Goal: Information Seeking & Learning: Learn about a topic

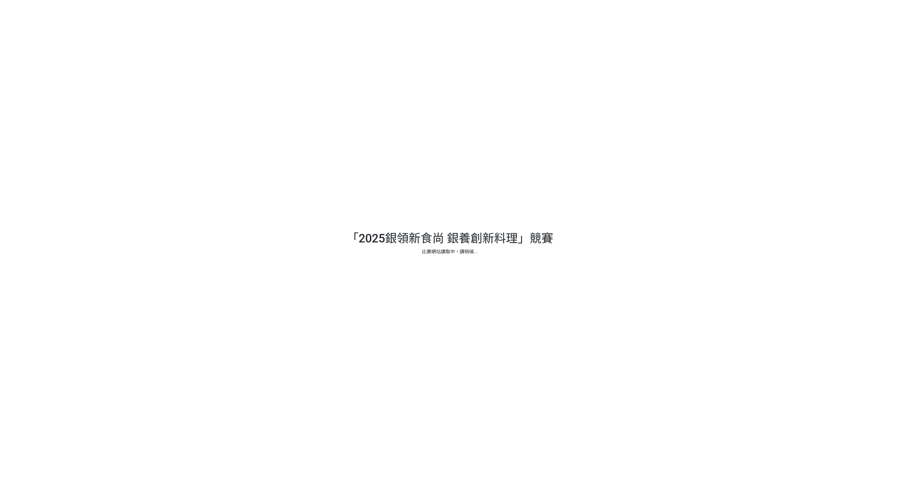
click at [482, 170] on div at bounding box center [450, 245] width 900 height 491
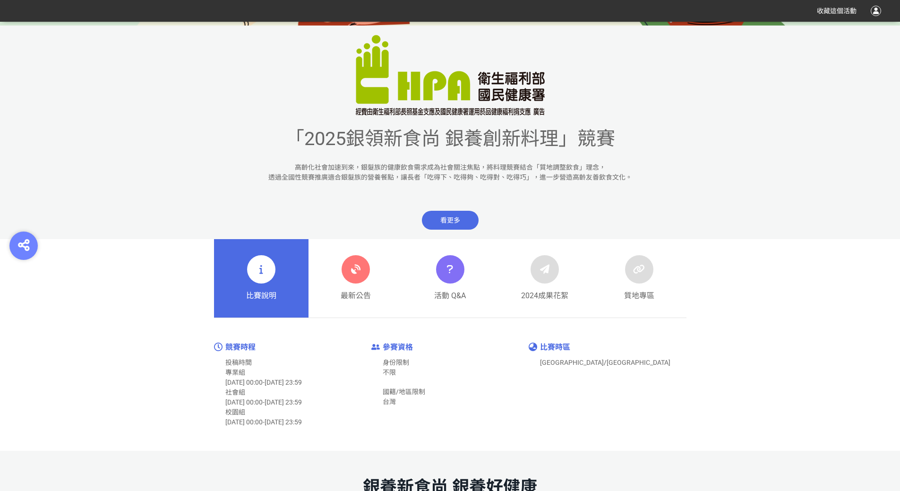
scroll to position [331, 0]
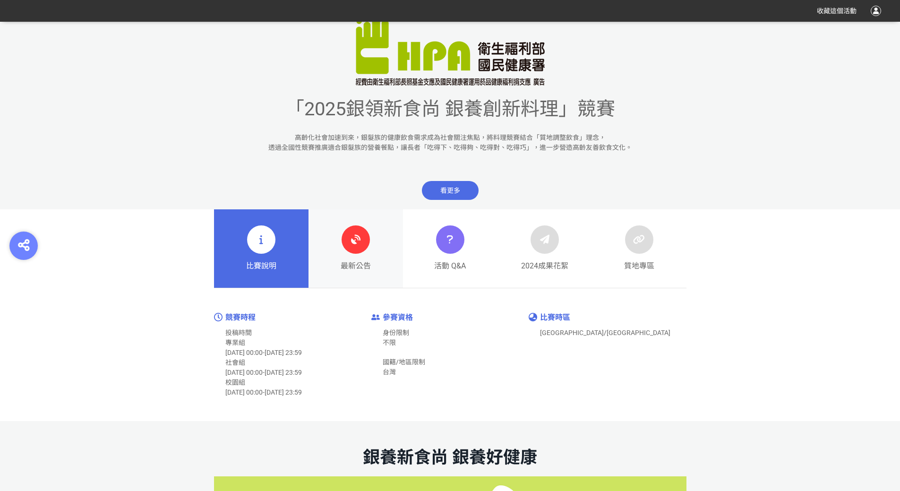
click at [362, 243] on icon at bounding box center [355, 239] width 17 height 17
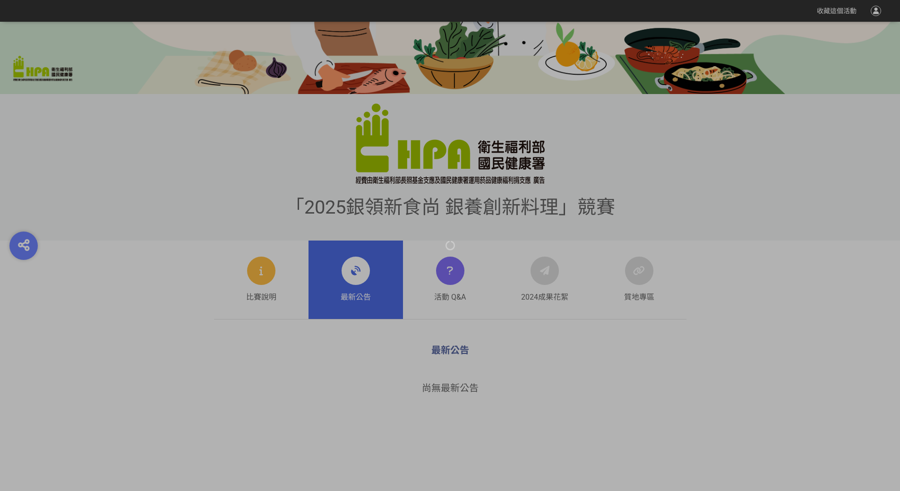
scroll to position [283, 0]
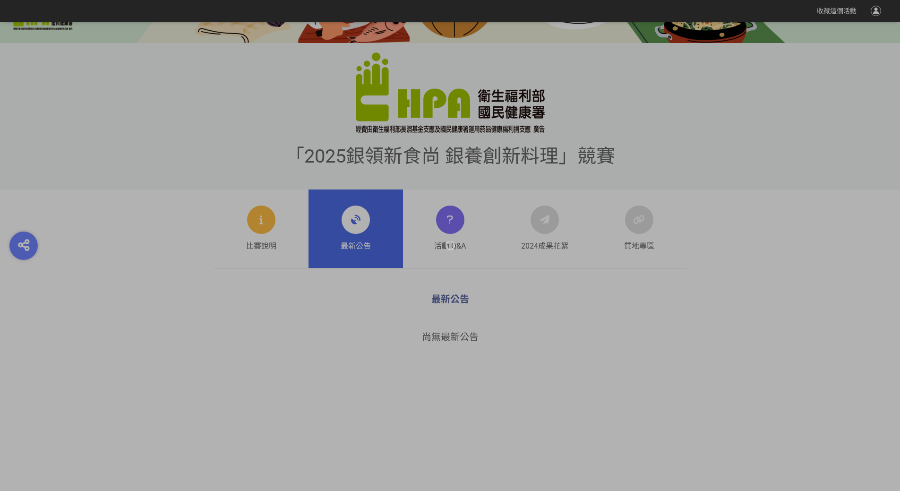
click at [269, 227] on div at bounding box center [450, 245] width 900 height 491
click at [267, 239] on div at bounding box center [450, 245] width 900 height 491
click at [358, 207] on div at bounding box center [450, 245] width 900 height 491
click at [268, 202] on div at bounding box center [450, 245] width 900 height 491
click at [210, 115] on div at bounding box center [450, 245] width 900 height 491
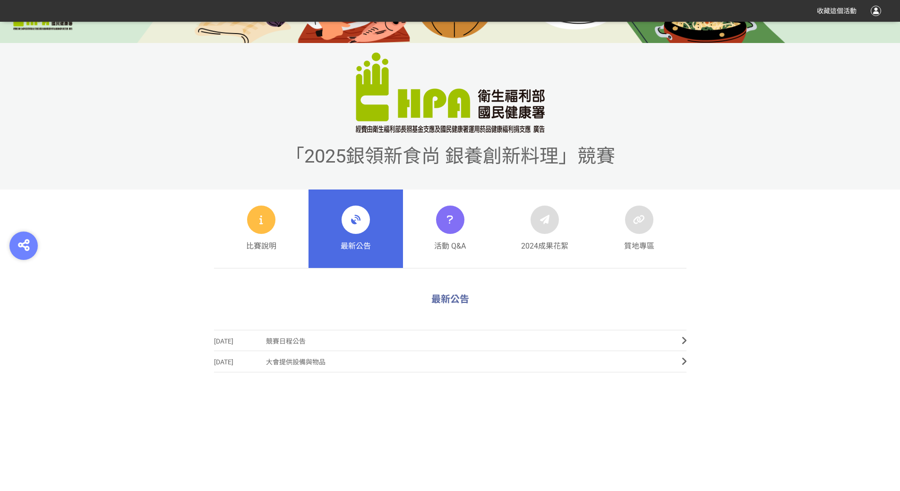
click at [305, 336] on span "競賽日程公告" at bounding box center [466, 341] width 401 height 21
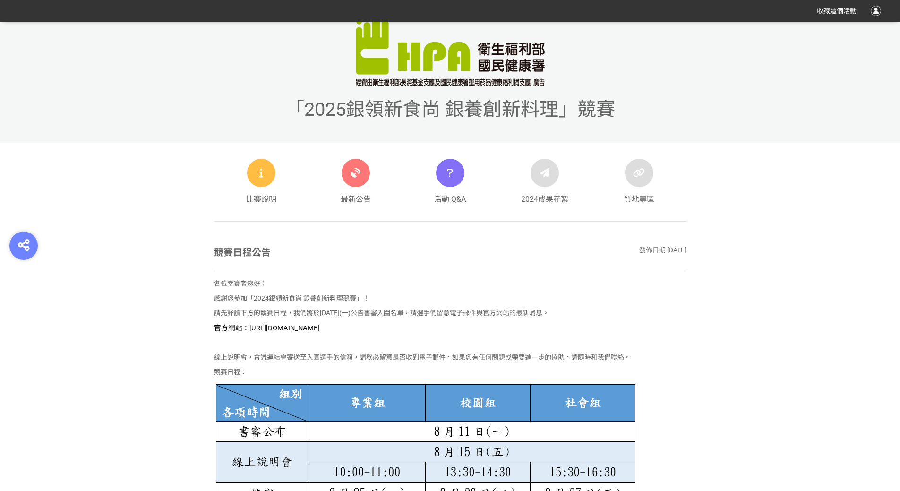
scroll to position [331, 0]
click at [319, 326] on span "官方網站：[URL][DOMAIN_NAME]" at bounding box center [266, 327] width 105 height 9
drag, startPoint x: 414, startPoint y: 328, endPoint x: 260, endPoint y: 323, distance: 154.0
click at [260, 323] on p "官方網站：[URL][DOMAIN_NAME]" at bounding box center [450, 327] width 472 height 10
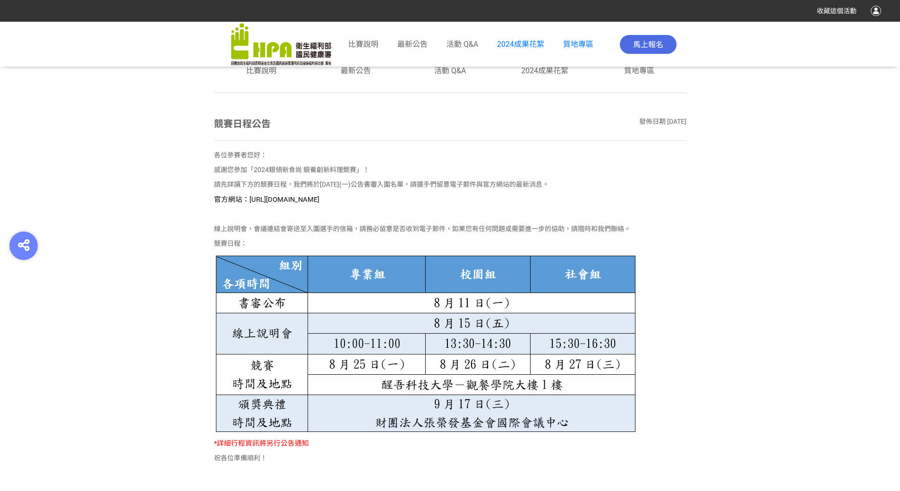
scroll to position [519, 0]
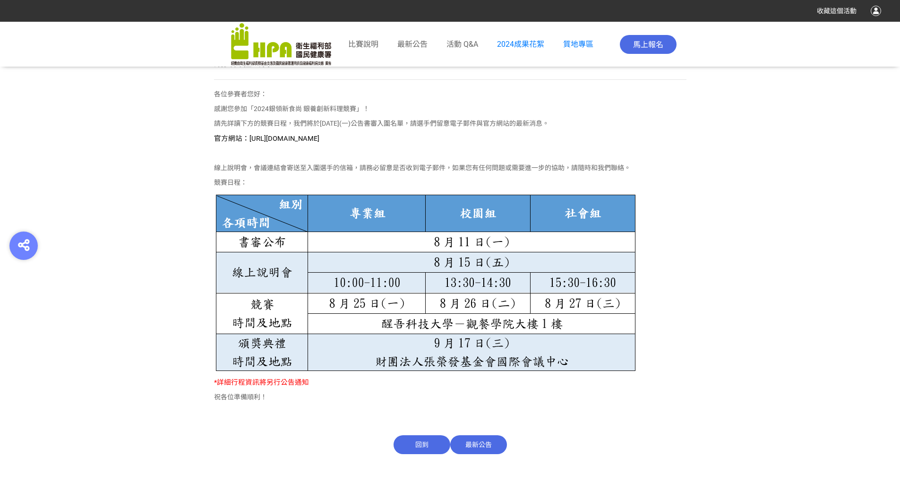
drag, startPoint x: 247, startPoint y: 139, endPoint x: 433, endPoint y: 138, distance: 186.5
click at [433, 138] on p "官方網站：[URL][DOMAIN_NAME]" at bounding box center [450, 138] width 472 height 10
copy span "https://contest.bhuntr.com/tw/GDHealthy/home/"
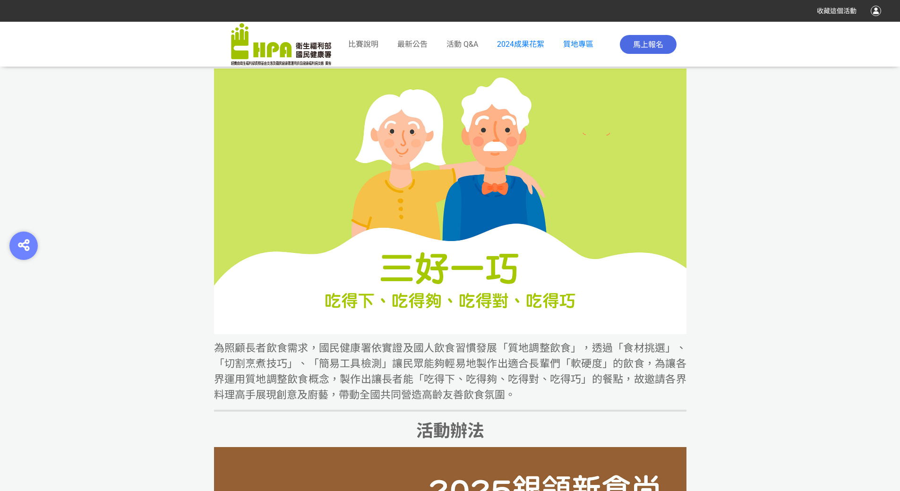
scroll to position [944, 0]
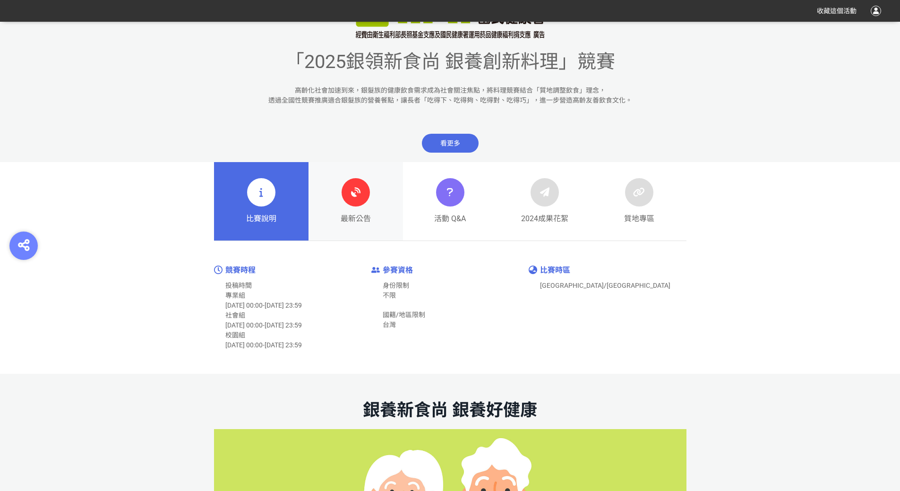
click at [357, 204] on div at bounding box center [355, 192] width 28 height 28
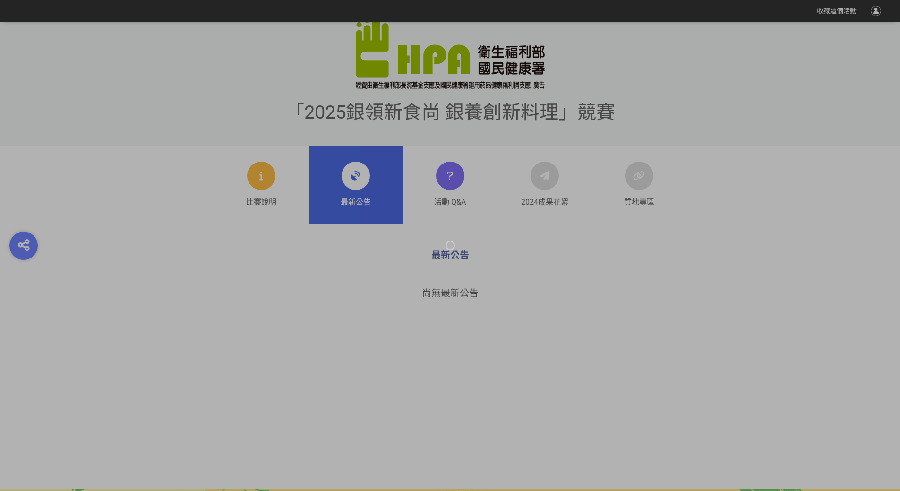
scroll to position [331, 0]
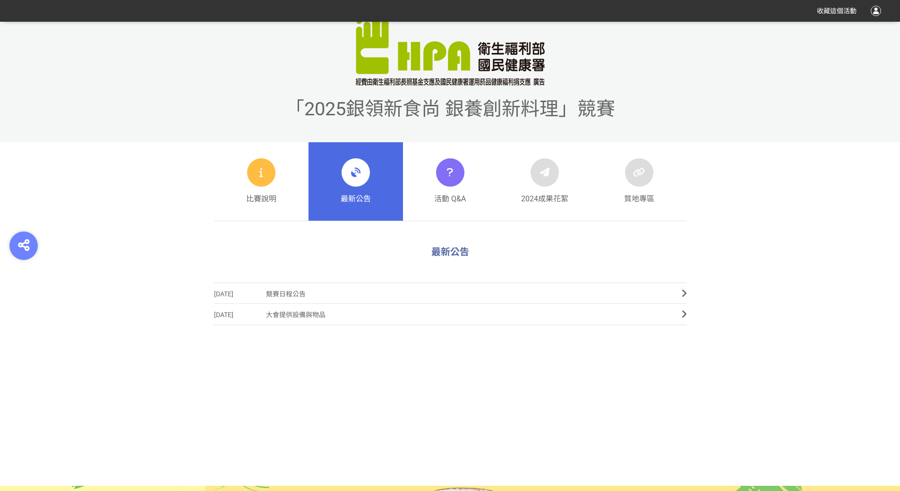
click at [328, 301] on span "競賽日程公告" at bounding box center [466, 293] width 401 height 21
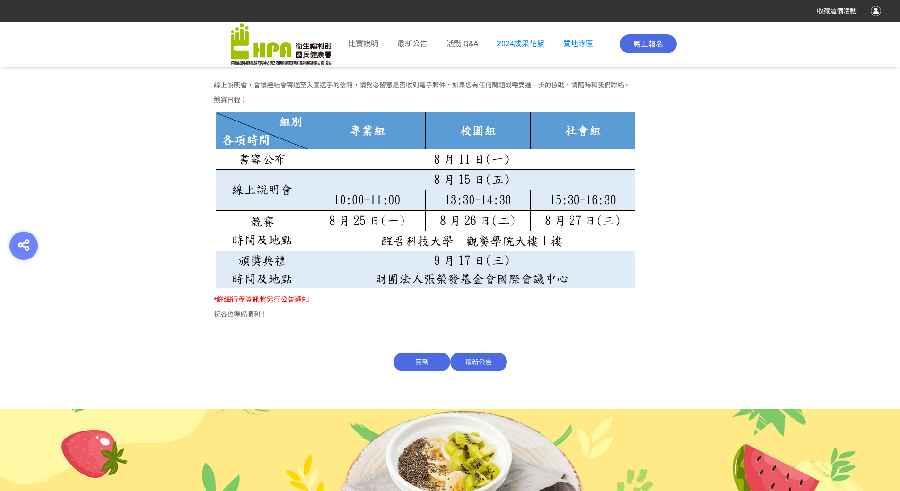
scroll to position [466, 0]
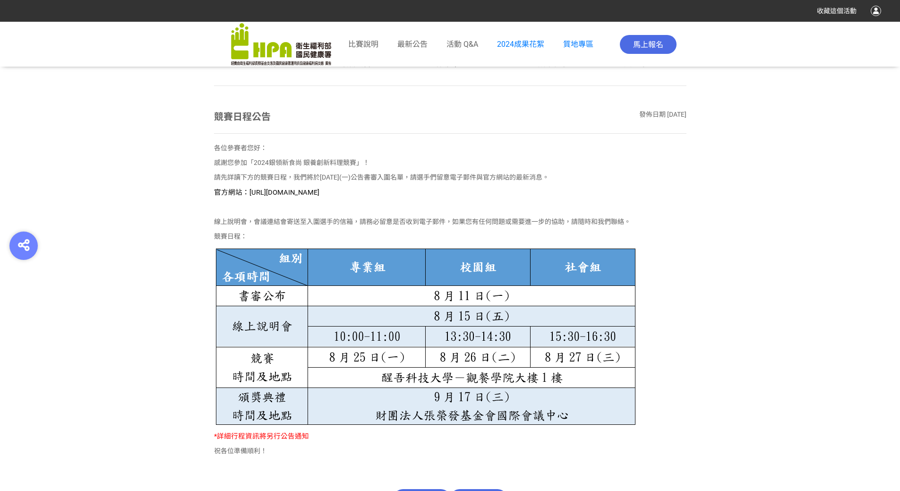
drag, startPoint x: 436, startPoint y: 173, endPoint x: 503, endPoint y: 187, distance: 68.6
click at [503, 187] on div "各位參賽者您好： 感謝您參加「2024銀領新食尚 銀養創新料理競賽」！ 請先詳讀下方的競賽日程，我們將於[DATE](一)公告書審入圍名單，請選手們留意電子郵…" at bounding box center [450, 301] width 472 height 317
click at [468, 286] on img at bounding box center [425, 336] width 422 height 180
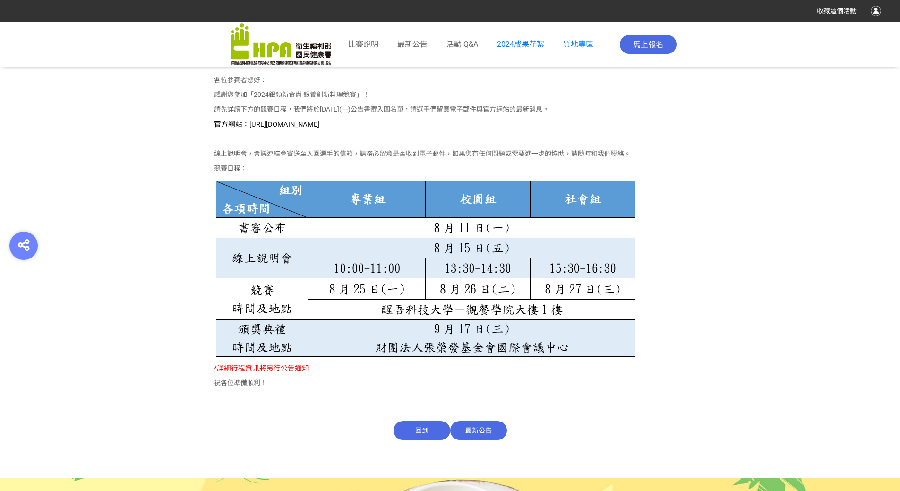
scroll to position [655, 0]
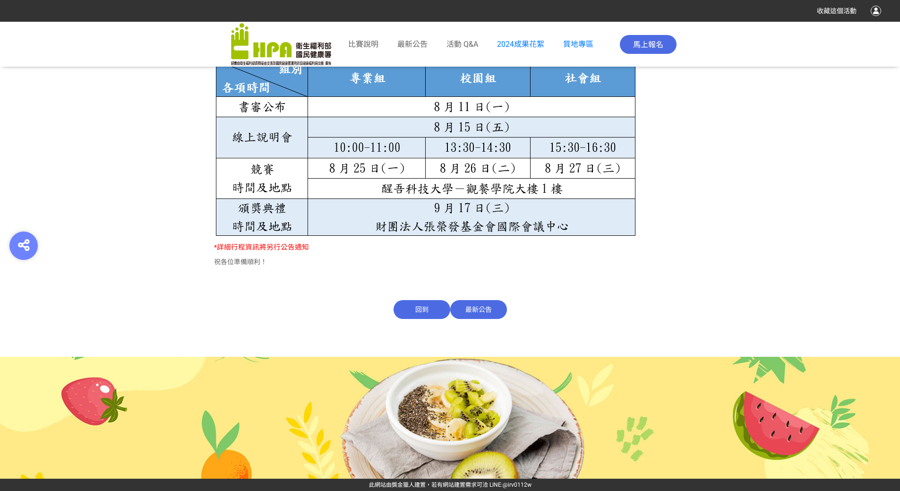
click at [462, 308] on span "最新公告" at bounding box center [478, 309] width 57 height 19
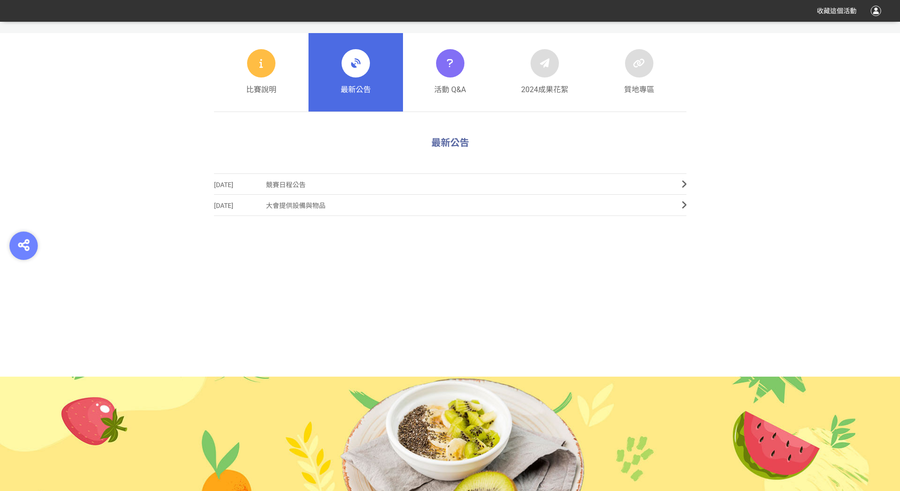
scroll to position [459, 0]
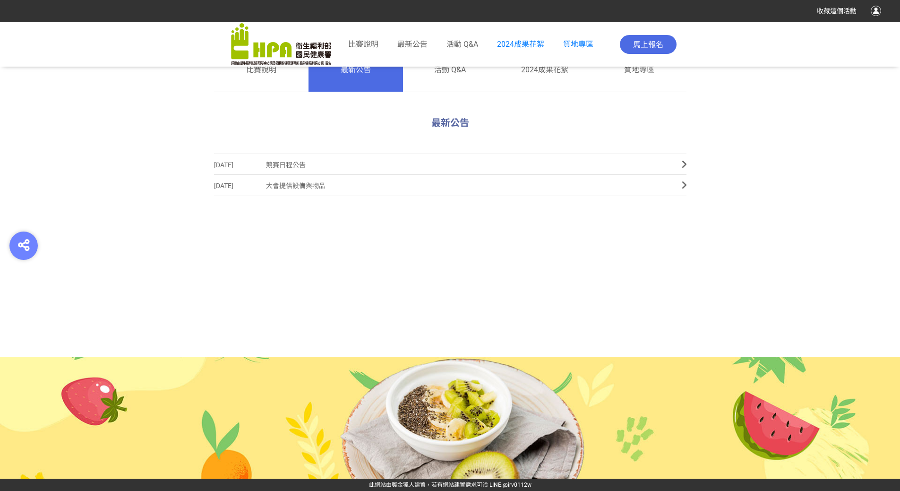
click at [288, 186] on span "大會提供設備與物品" at bounding box center [466, 185] width 401 height 21
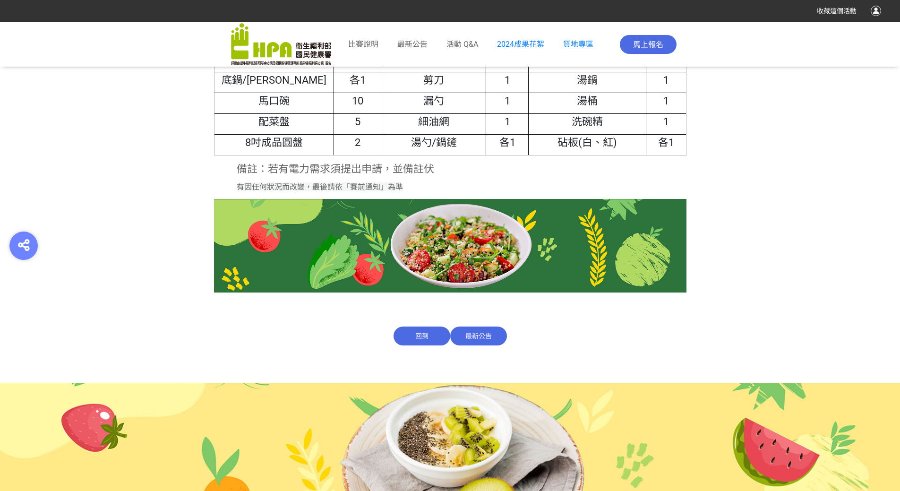
scroll to position [761, 0]
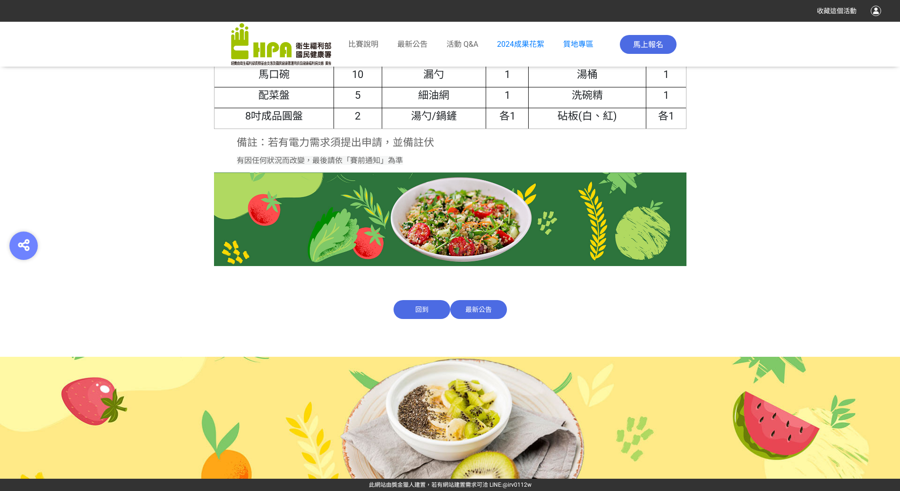
click at [430, 308] on span "回到" at bounding box center [421, 309] width 57 height 19
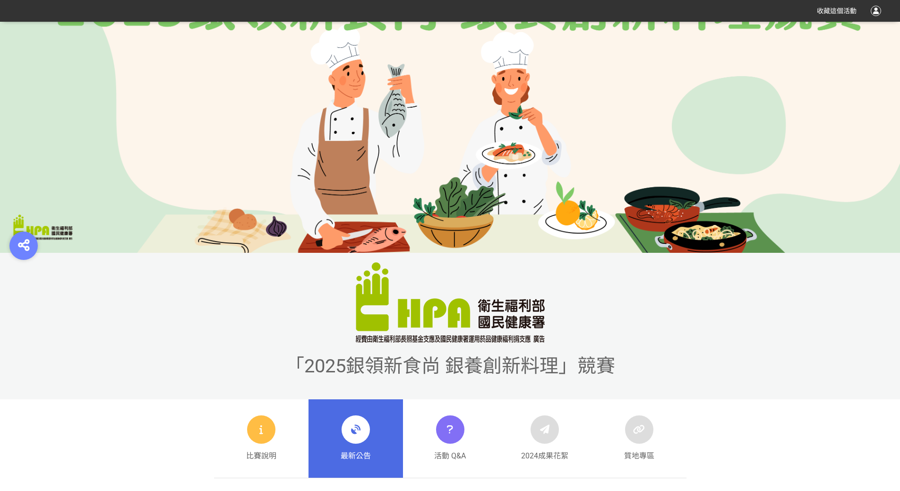
scroll to position [283, 0]
